Goal: Task Accomplishment & Management: Manage account settings

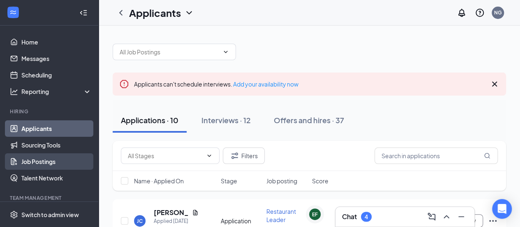
click at [51, 164] on link "Job Postings" at bounding box center [56, 161] width 70 height 16
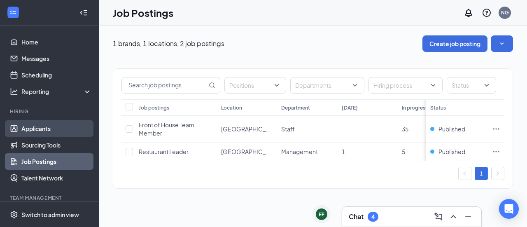
click at [35, 125] on link "Applicants" at bounding box center [56, 128] width 70 height 16
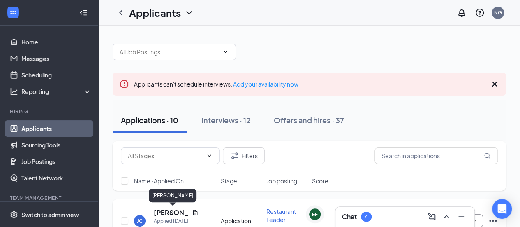
click at [176, 213] on h5 "[PERSON_NAME]" at bounding box center [171, 212] width 35 height 9
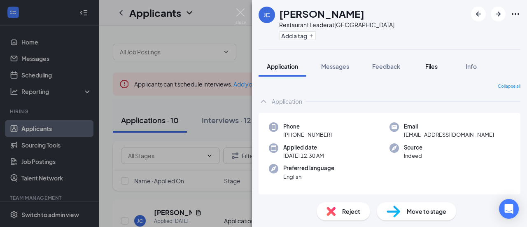
click at [424, 68] on div "Files" at bounding box center [431, 66] width 16 height 8
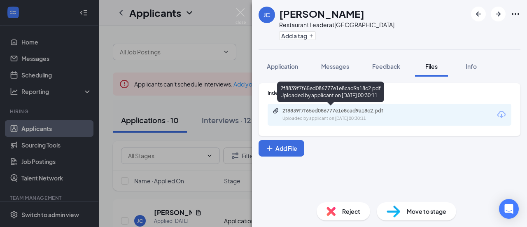
click at [341, 111] on div "2f8839f7f65ed086777e1e8cad9a18c2.pdf" at bounding box center [339, 110] width 115 height 7
